Goal: Task Accomplishment & Management: Use online tool/utility

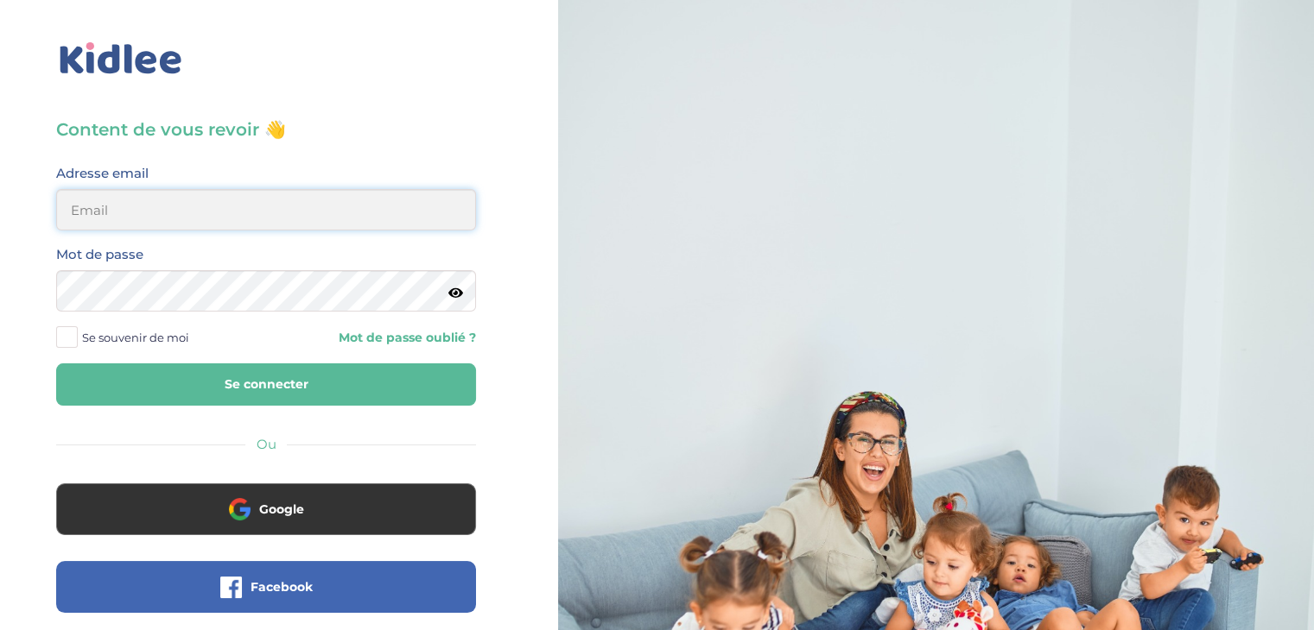
type input "franz.satta@gmail.com"
click at [353, 396] on button "Se connecter" at bounding box center [266, 385] width 420 height 42
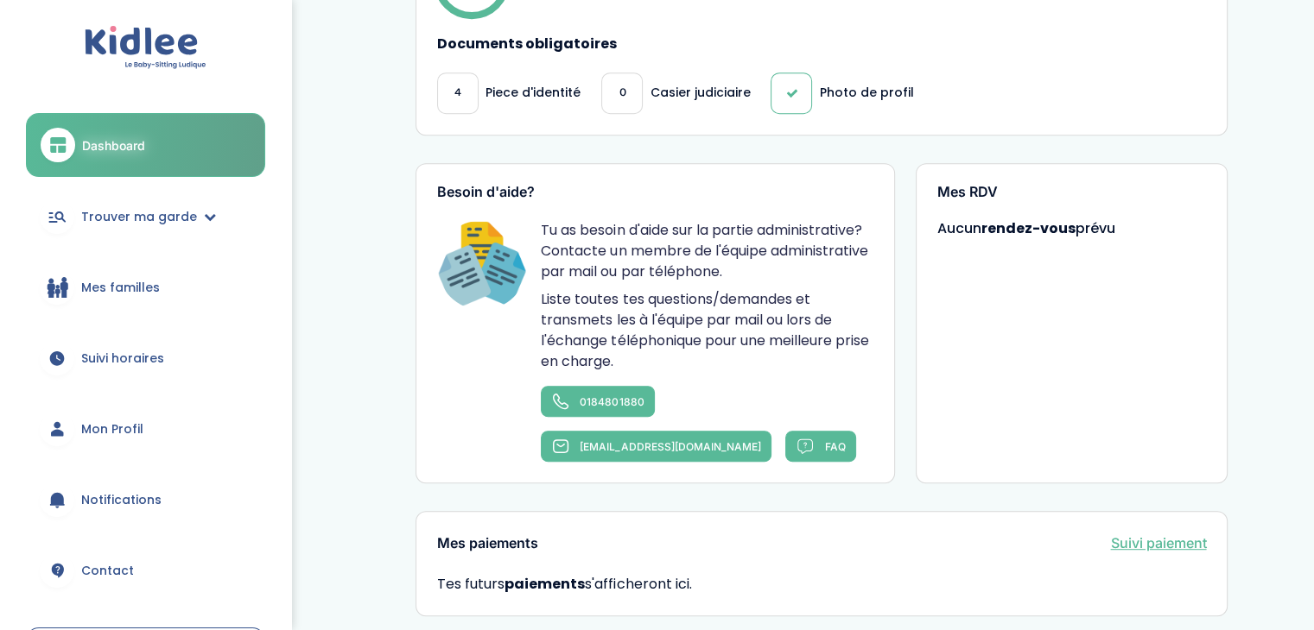
scroll to position [1015, 0]
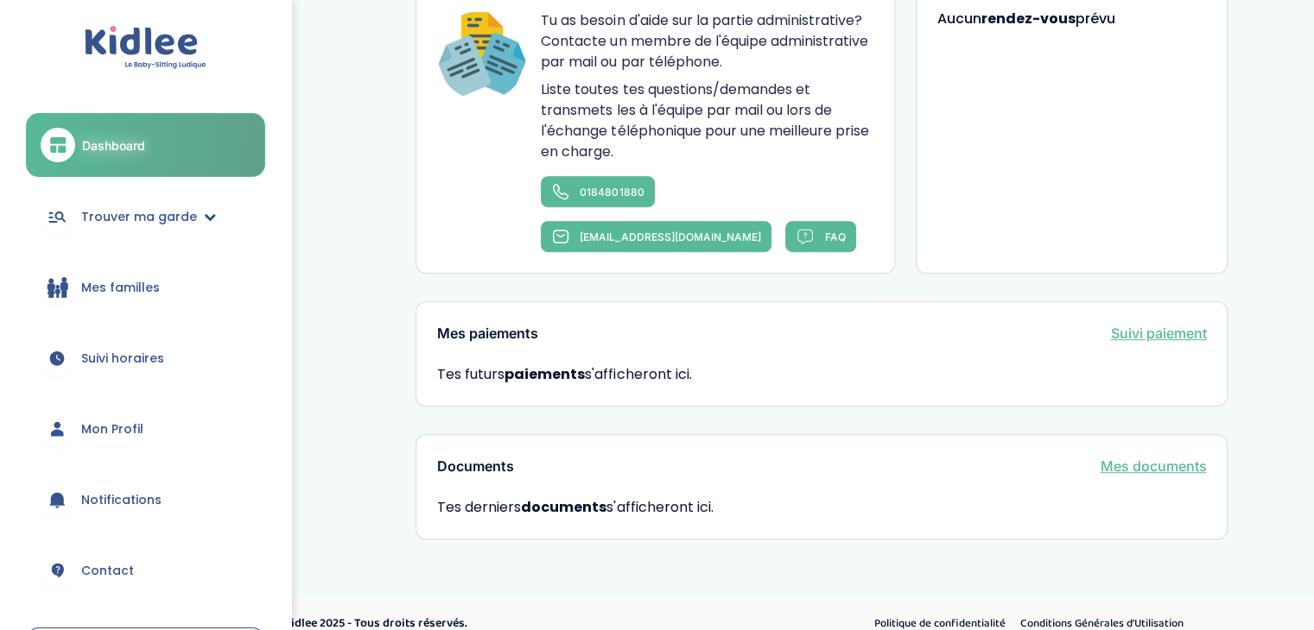
click at [125, 213] on span "Trouver ma garde" at bounding box center [139, 217] width 116 height 18
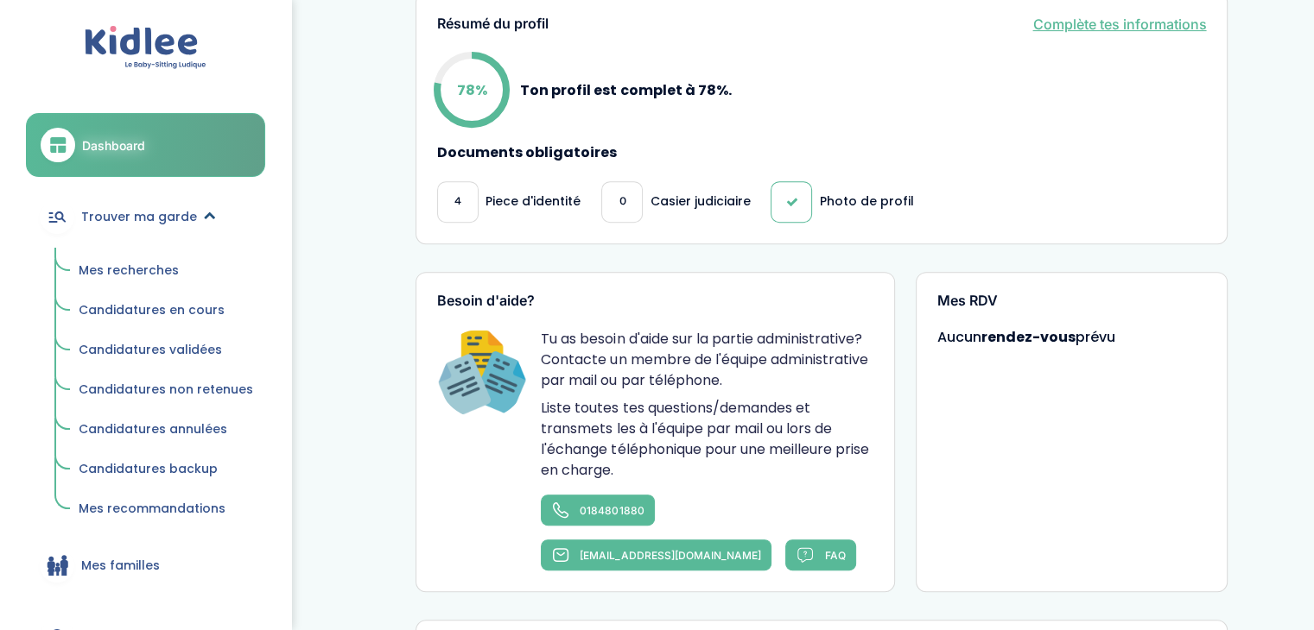
scroll to position [681, 0]
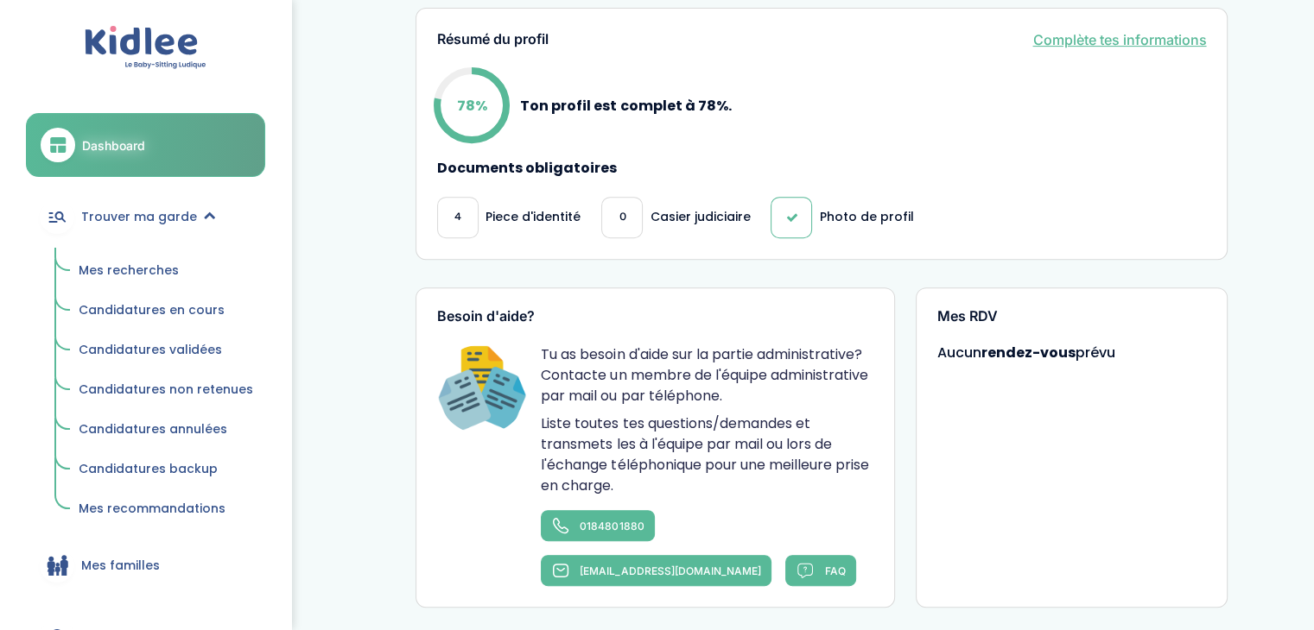
click at [152, 259] on link "Mes recherches" at bounding box center [166, 271] width 199 height 33
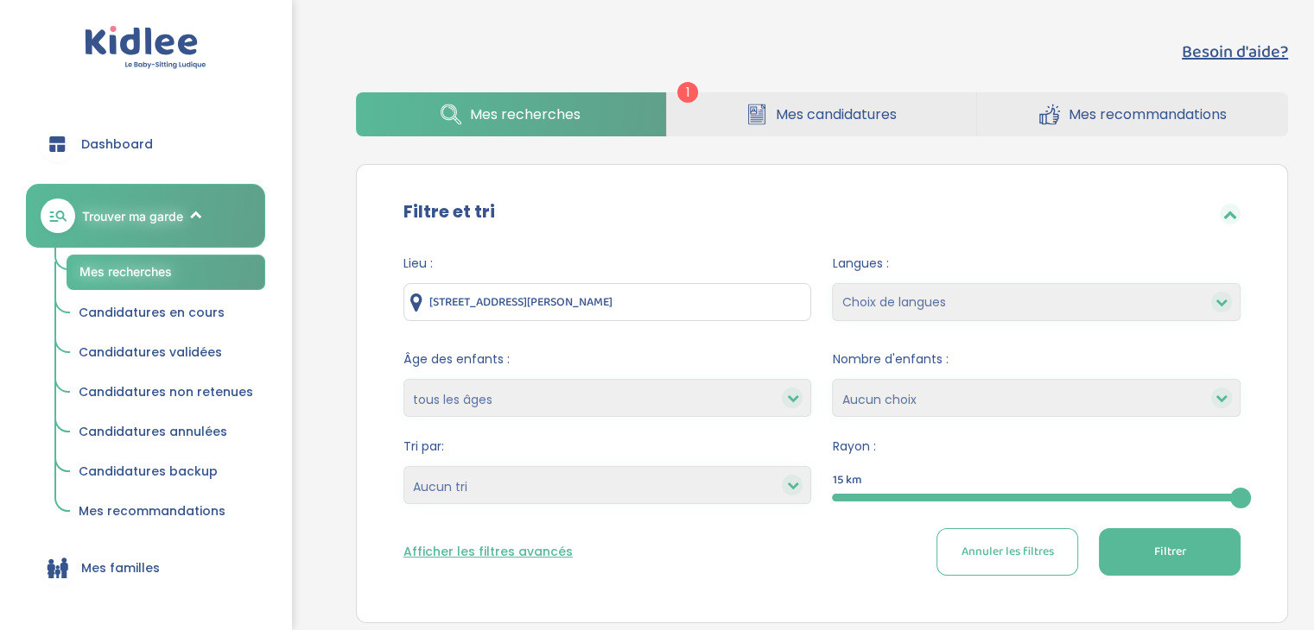
click at [769, 114] on link "Mes candidatures" at bounding box center [822, 114] width 310 height 44
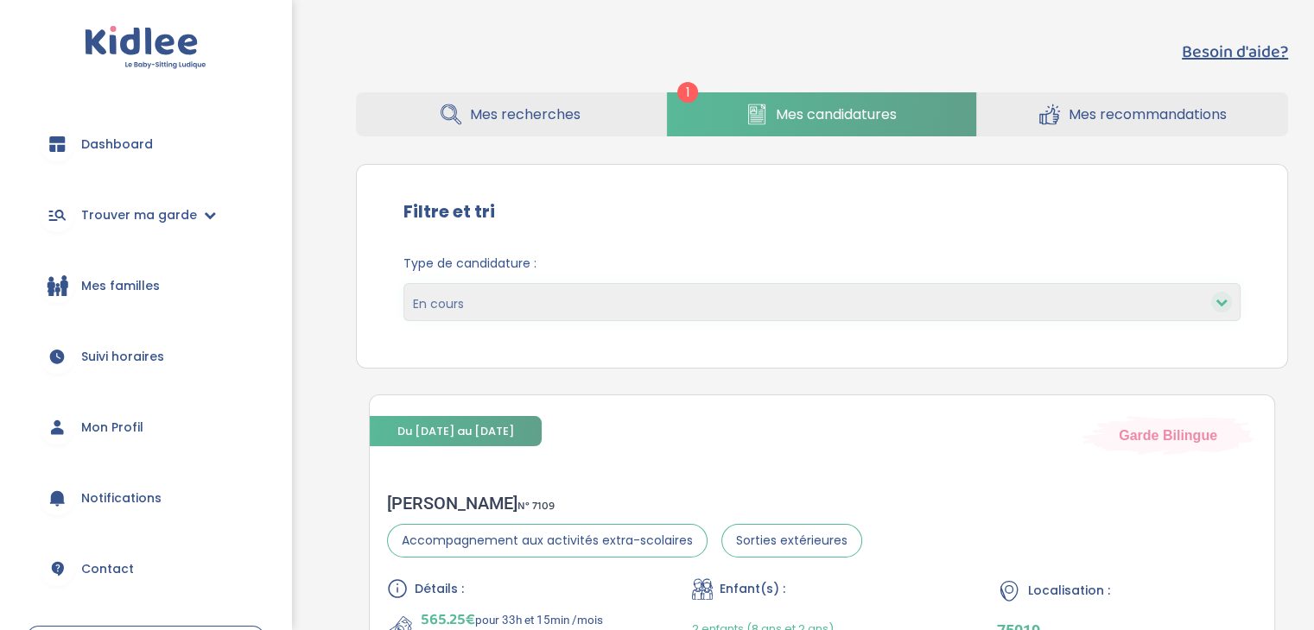
click at [516, 105] on span "Mes recherches" at bounding box center [525, 115] width 111 height 22
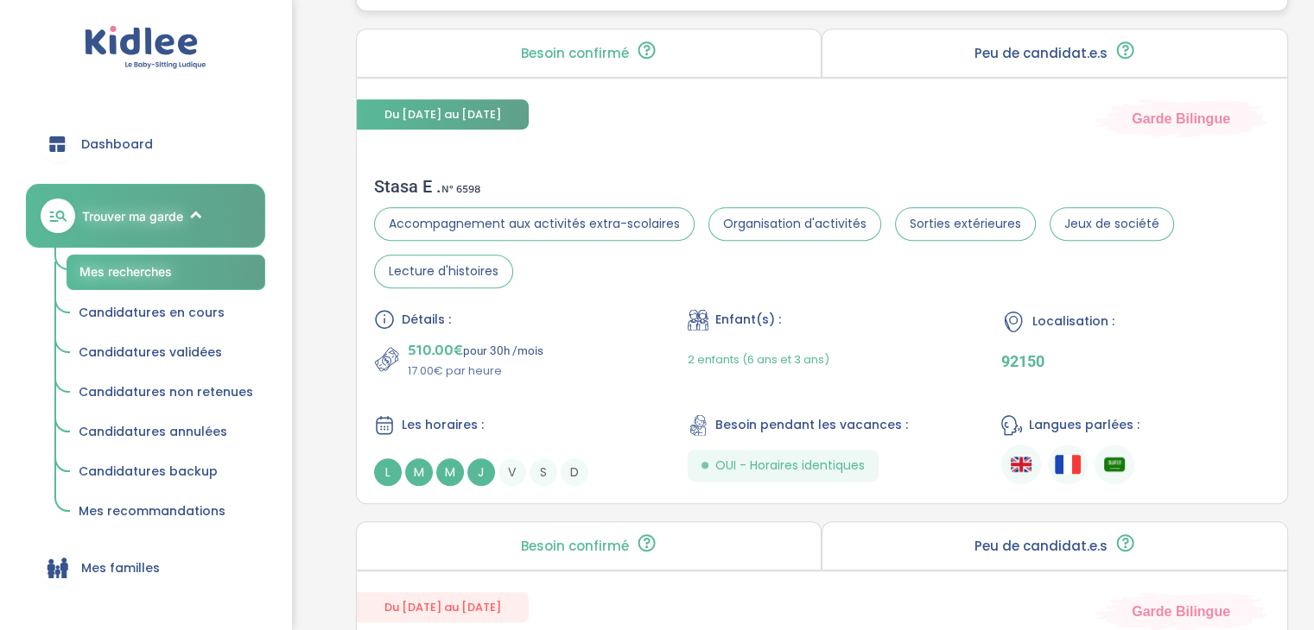
scroll to position [1139, 0]
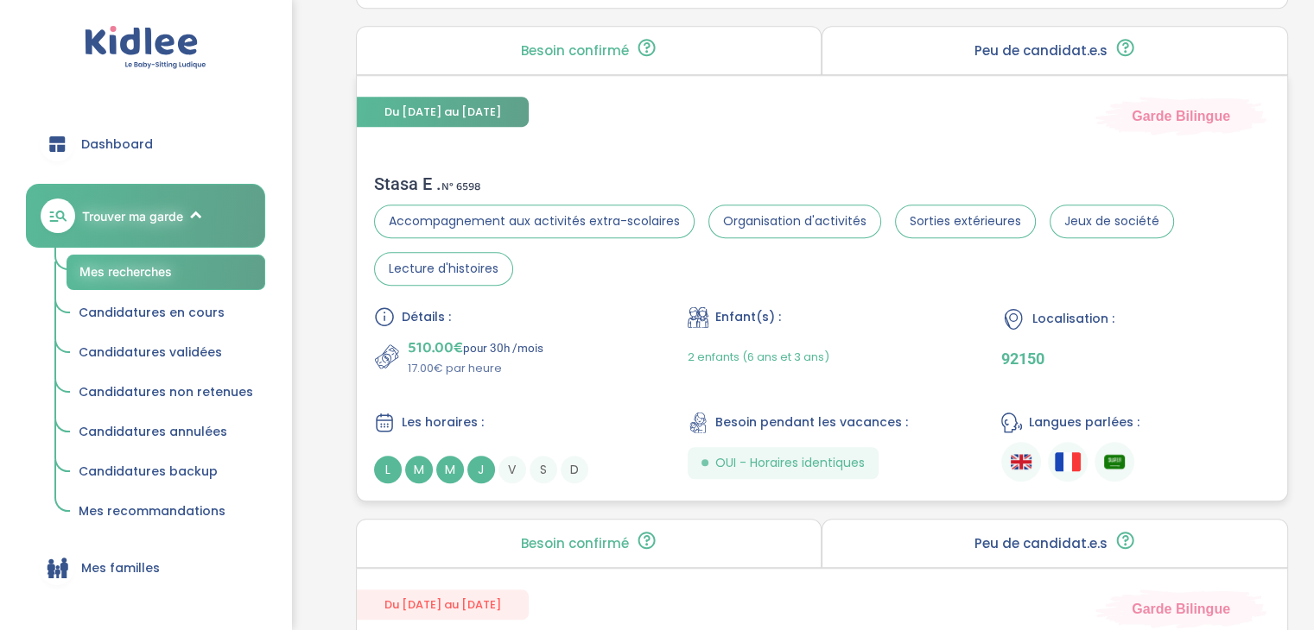
click at [573, 358] on div "510.00€ pour 30h /mois 17.00€ par heure" at bounding box center [508, 356] width 269 height 41
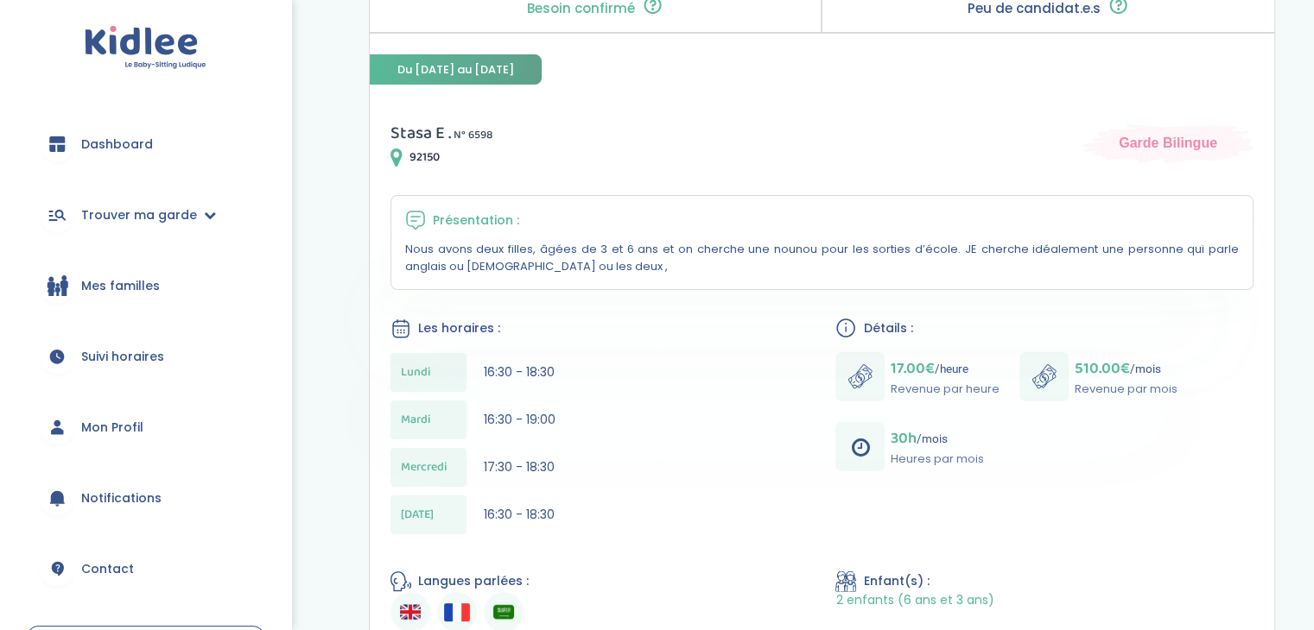
scroll to position [211, 0]
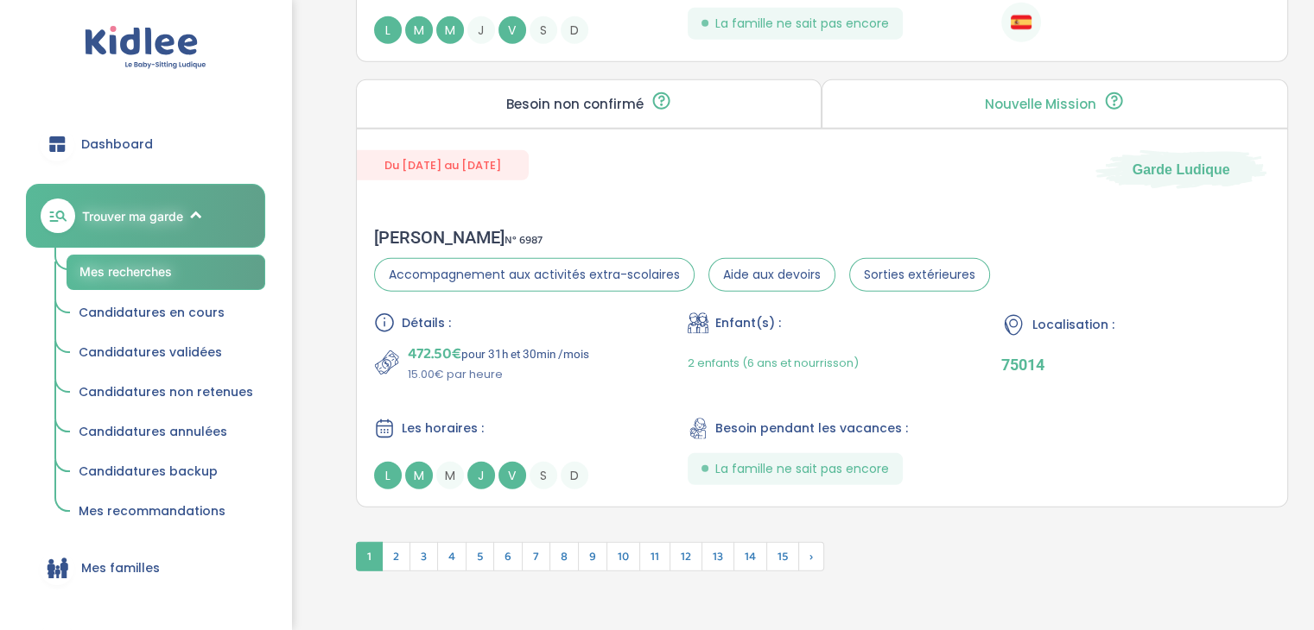
scroll to position [4723, 0]
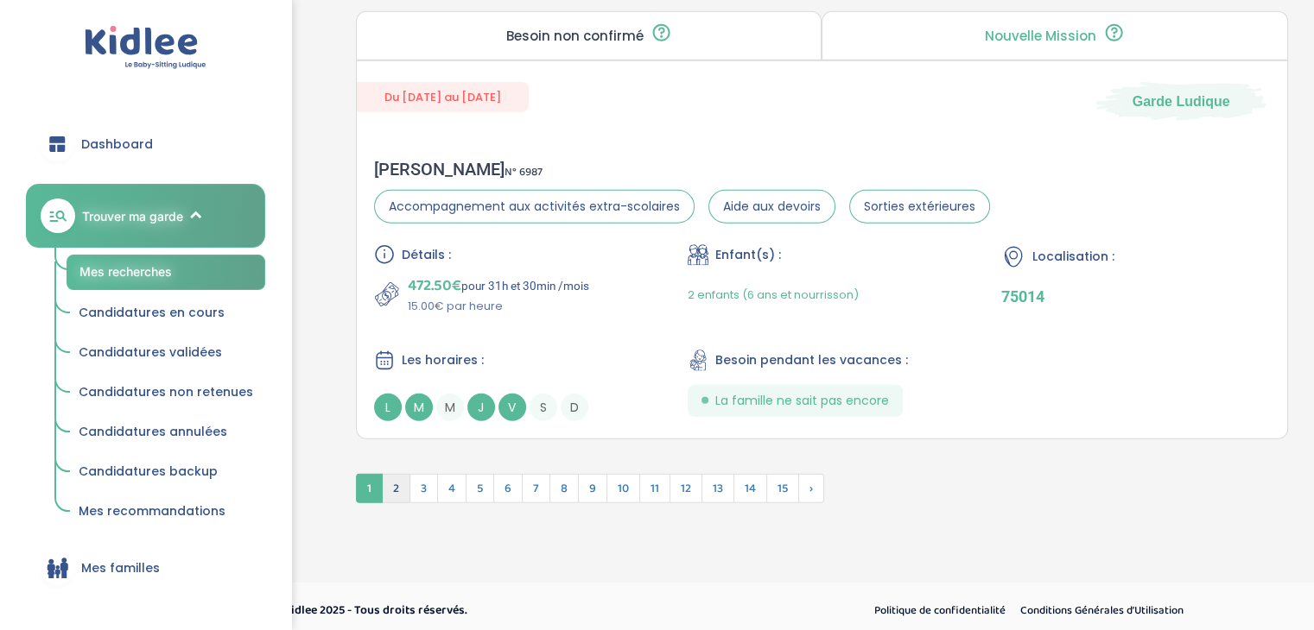
click at [397, 478] on span "2" at bounding box center [396, 488] width 29 height 29
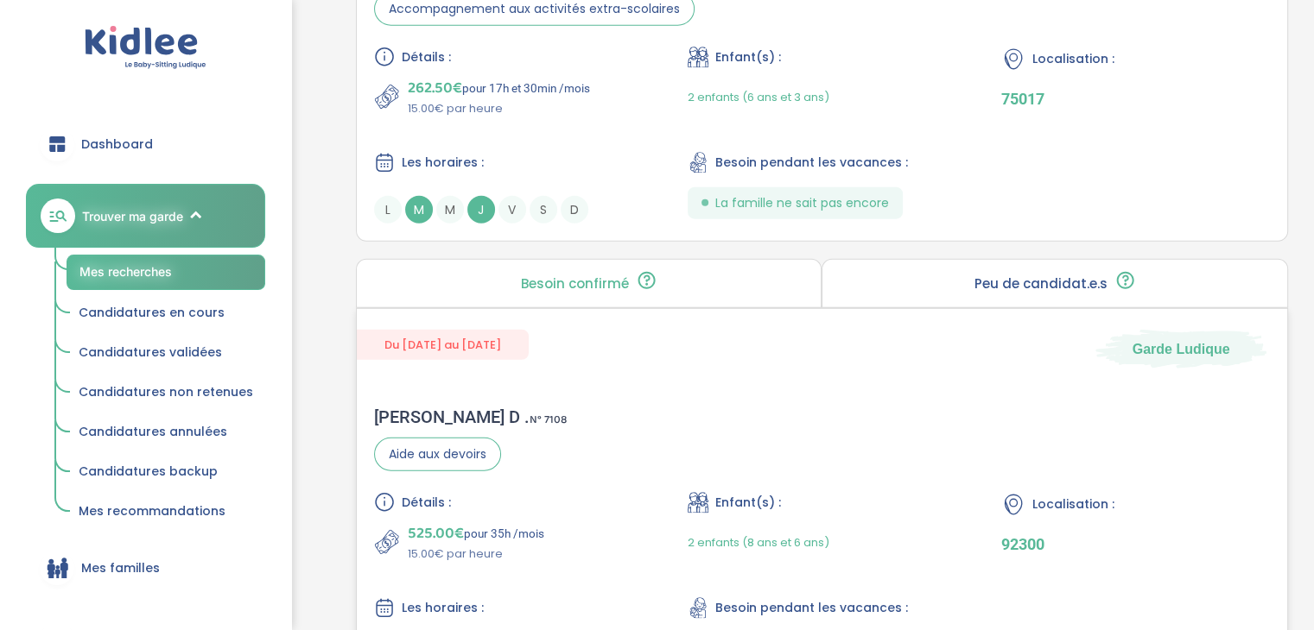
scroll to position [4632, 0]
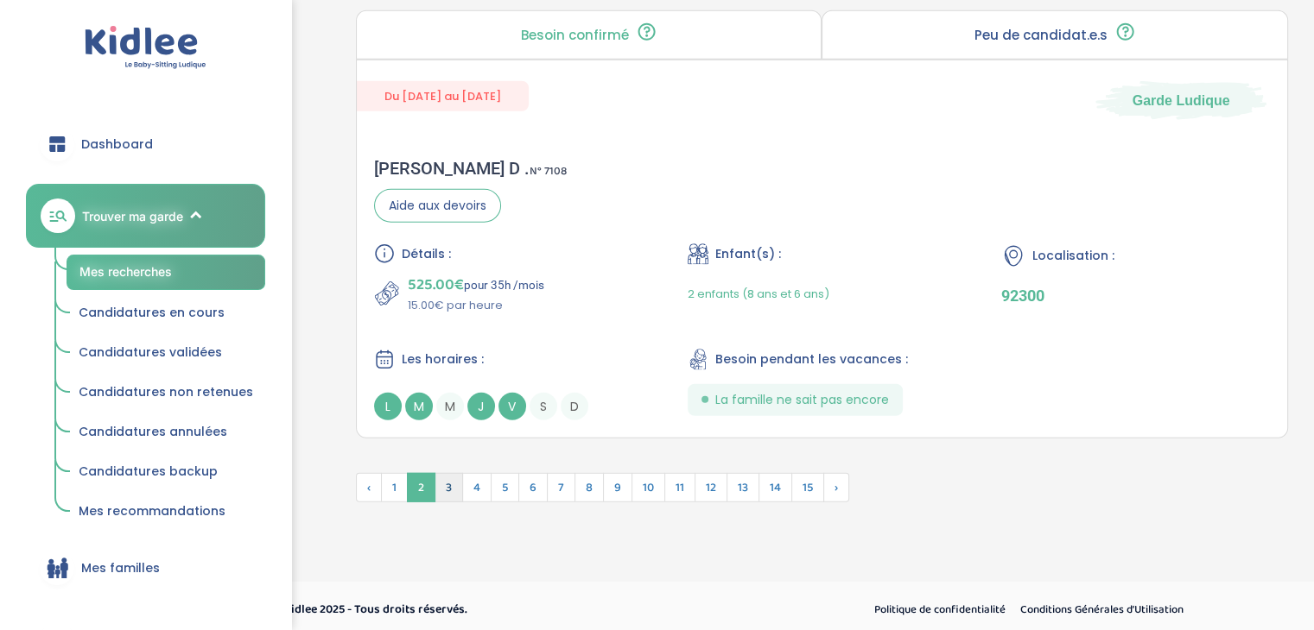
click at [449, 484] on span "3" at bounding box center [448, 487] width 29 height 29
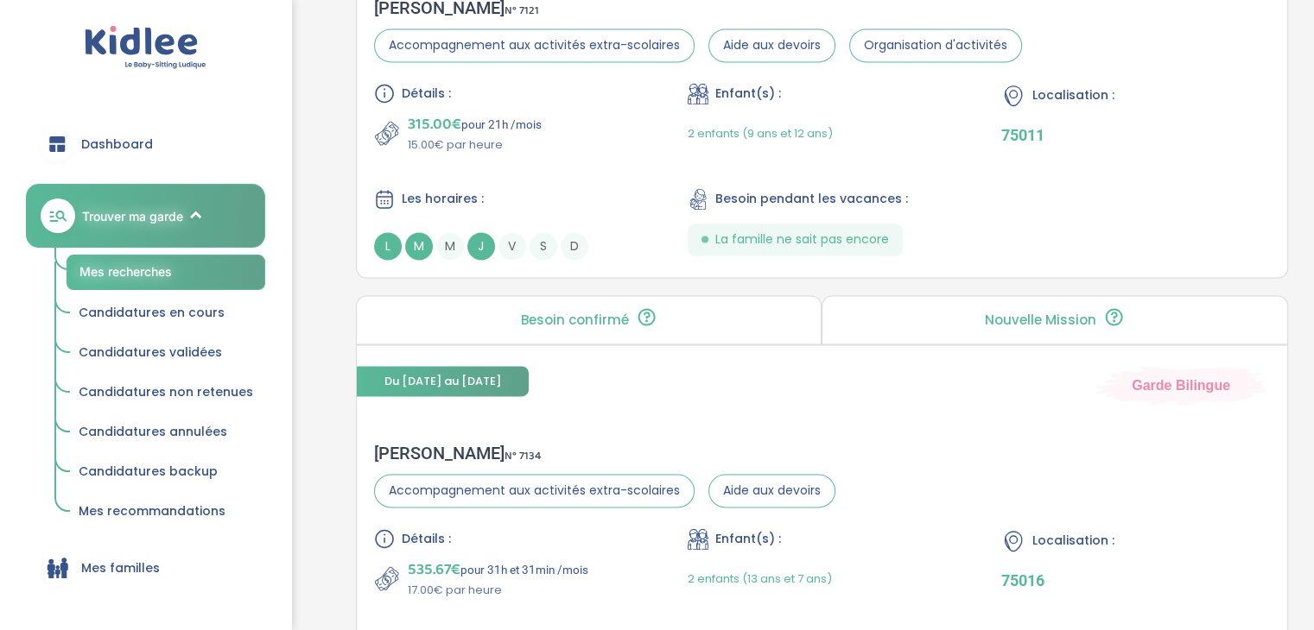
scroll to position [2802, 0]
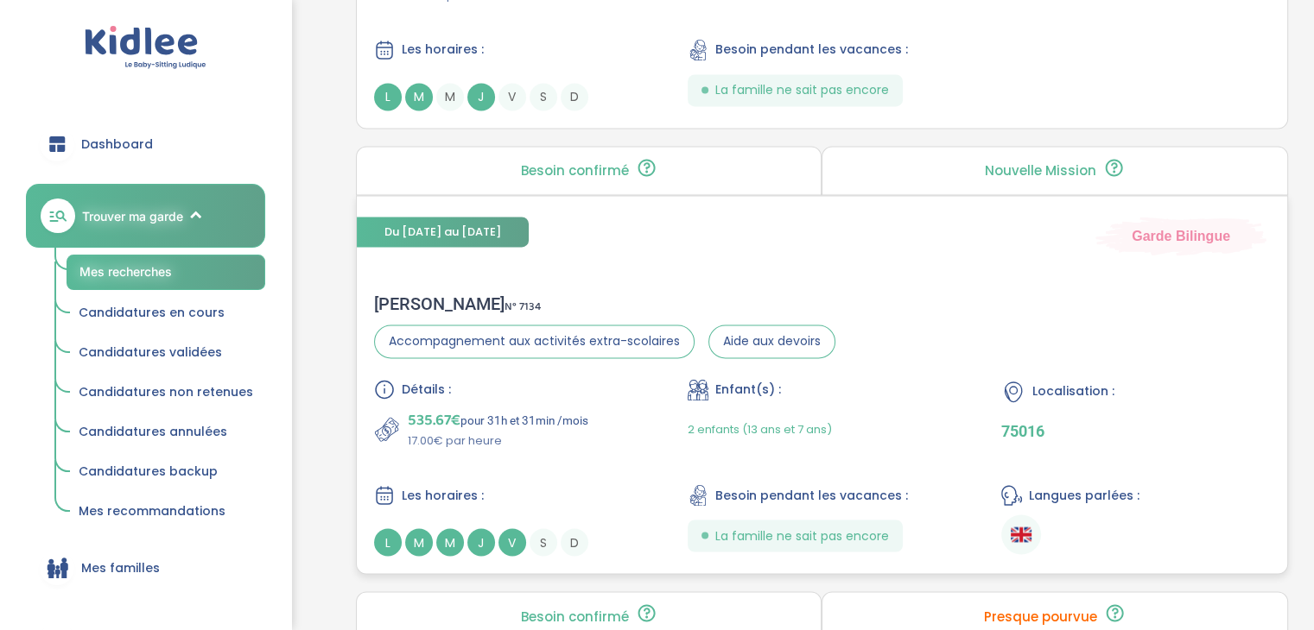
click at [624, 243] on div "Du 08-09-2025 au 24-06-2026 Garde Bilingue" at bounding box center [822, 226] width 930 height 60
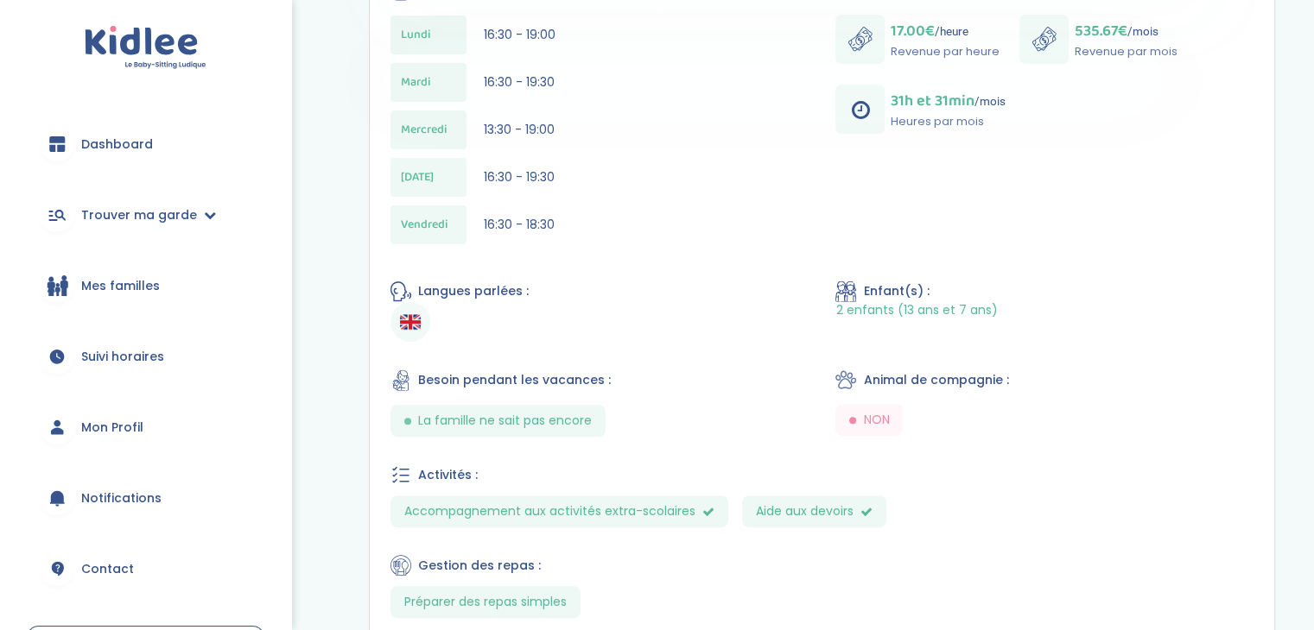
scroll to position [549, 0]
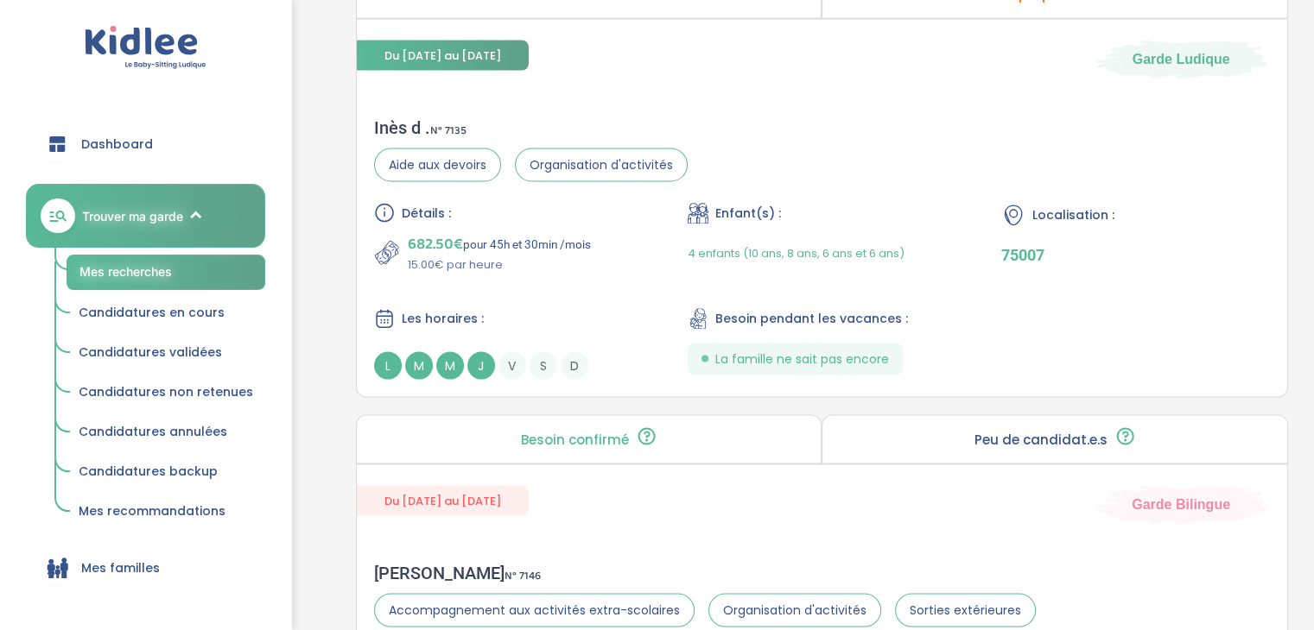
scroll to position [3424, 0]
click at [468, 85] on div "Du [DATE] au [DATE] Garde Ludique Inès d . N° 7135 Aide aux devoirs Organisatio…" at bounding box center [822, 207] width 932 height 379
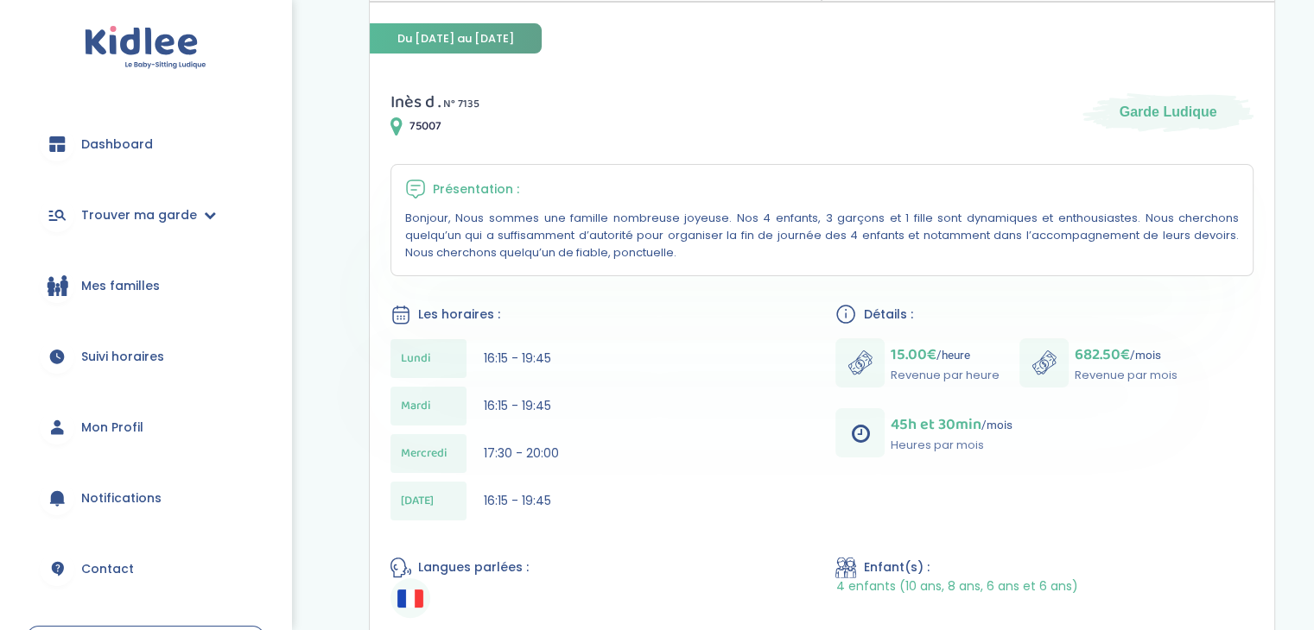
scroll to position [244, 0]
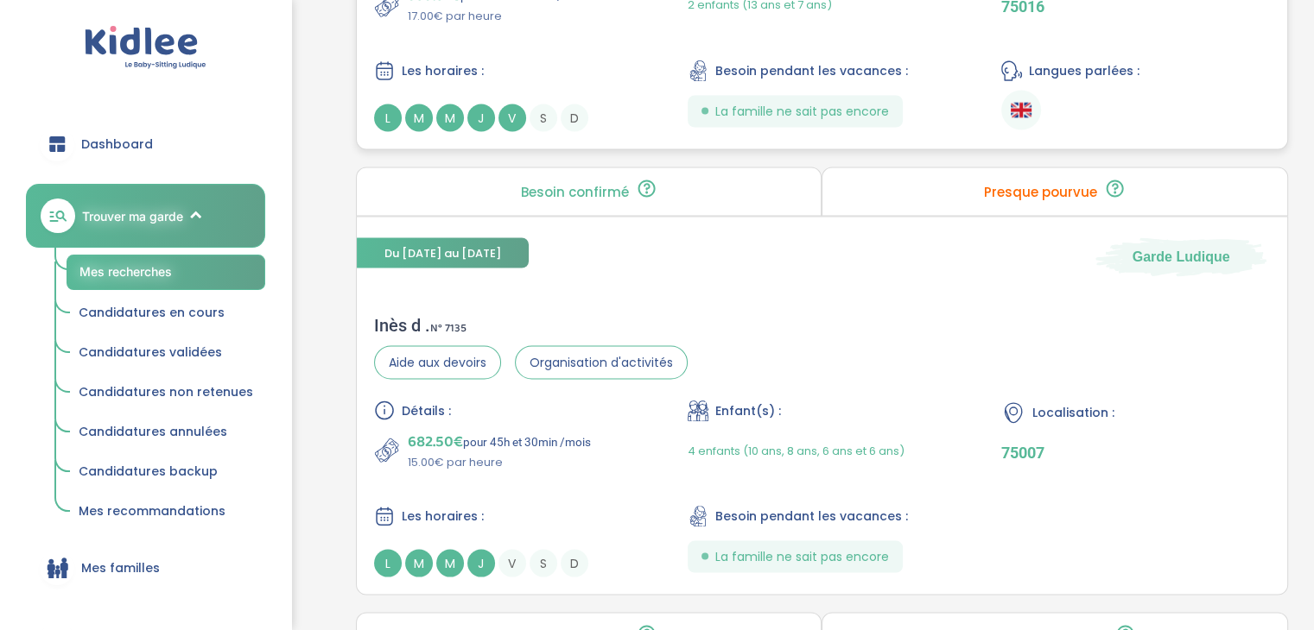
scroll to position [3232, 0]
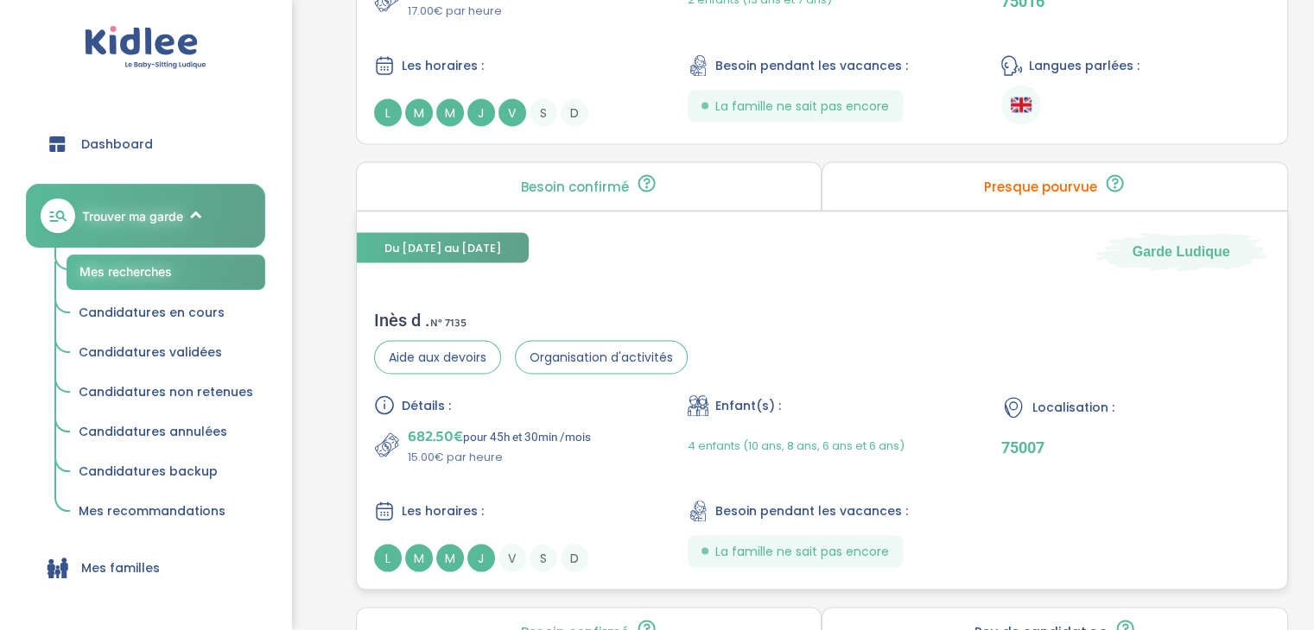
click at [619, 235] on div "Du 02-09-2025 au 03-07-2026 Garde Ludique" at bounding box center [822, 242] width 930 height 60
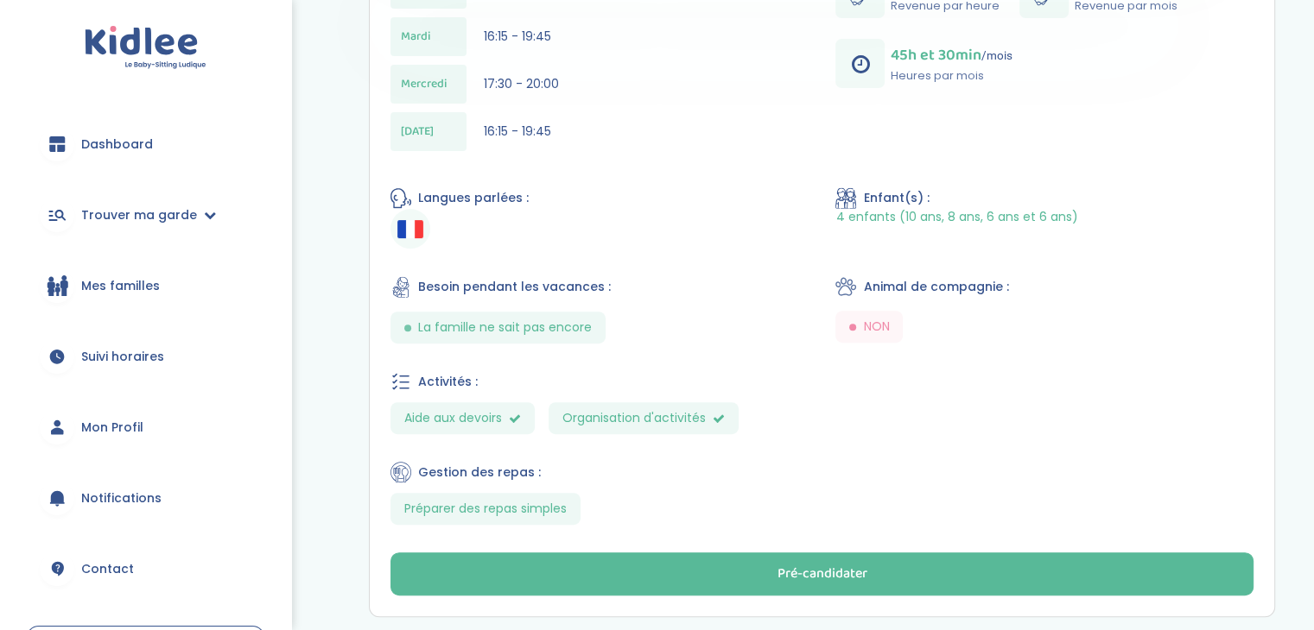
scroll to position [618, 0]
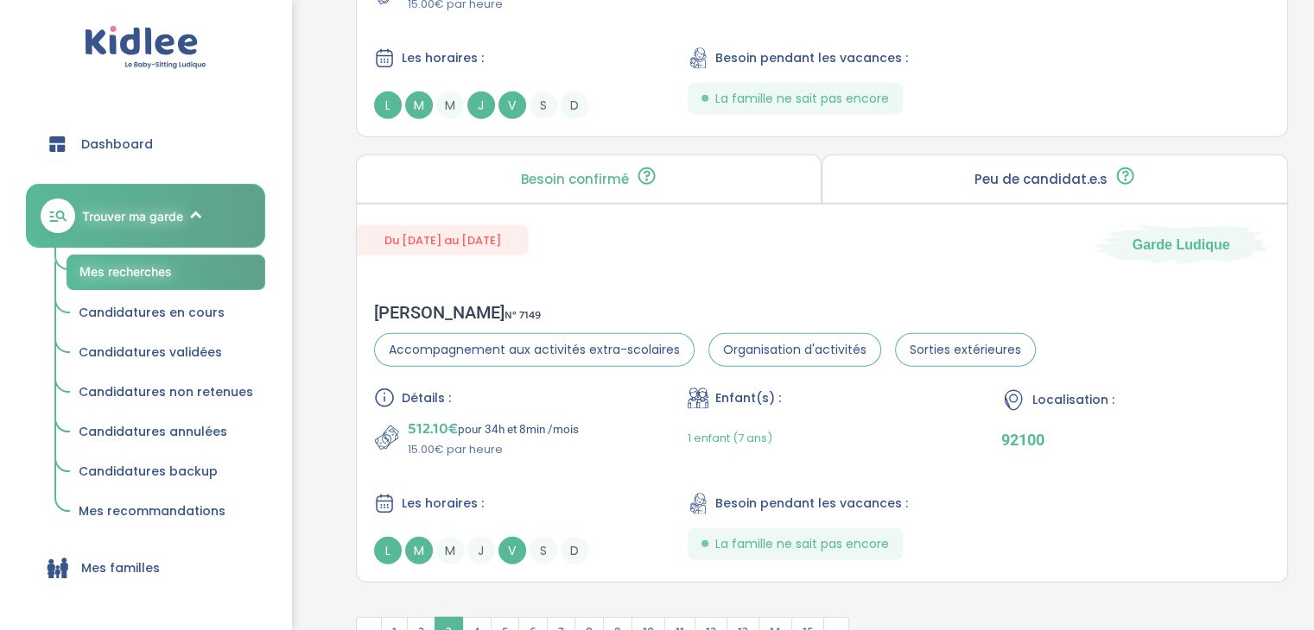
scroll to position [4719, 0]
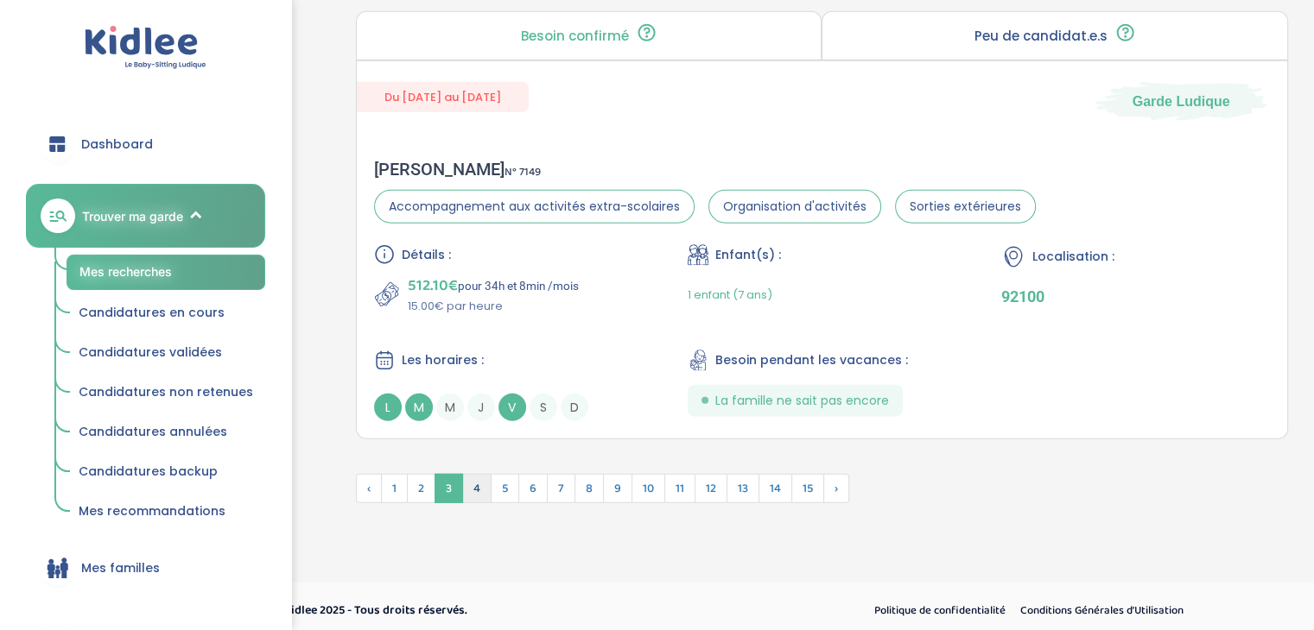
click at [476, 481] on span "4" at bounding box center [476, 488] width 29 height 29
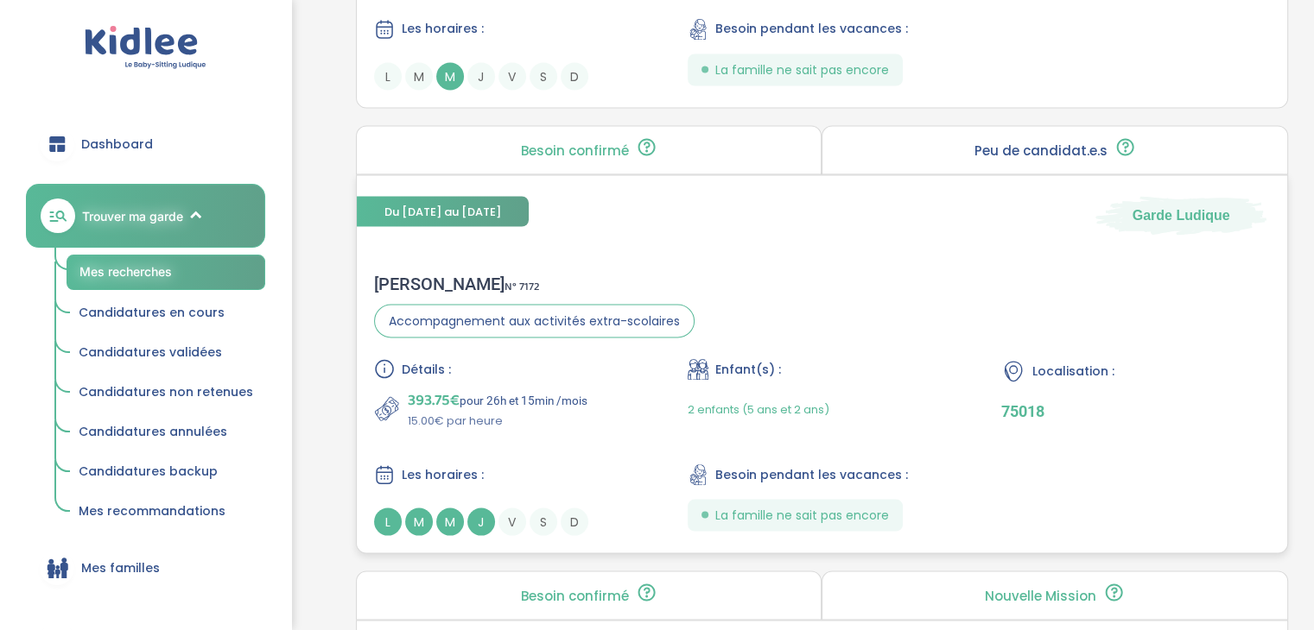
scroll to position [3225, 0]
click at [742, 255] on div "[PERSON_NAME] N° 7172 Accompagnement aux activités extra-scolaires Détails : 39…" at bounding box center [822, 403] width 930 height 297
